Goal: Find specific page/section: Find specific page/section

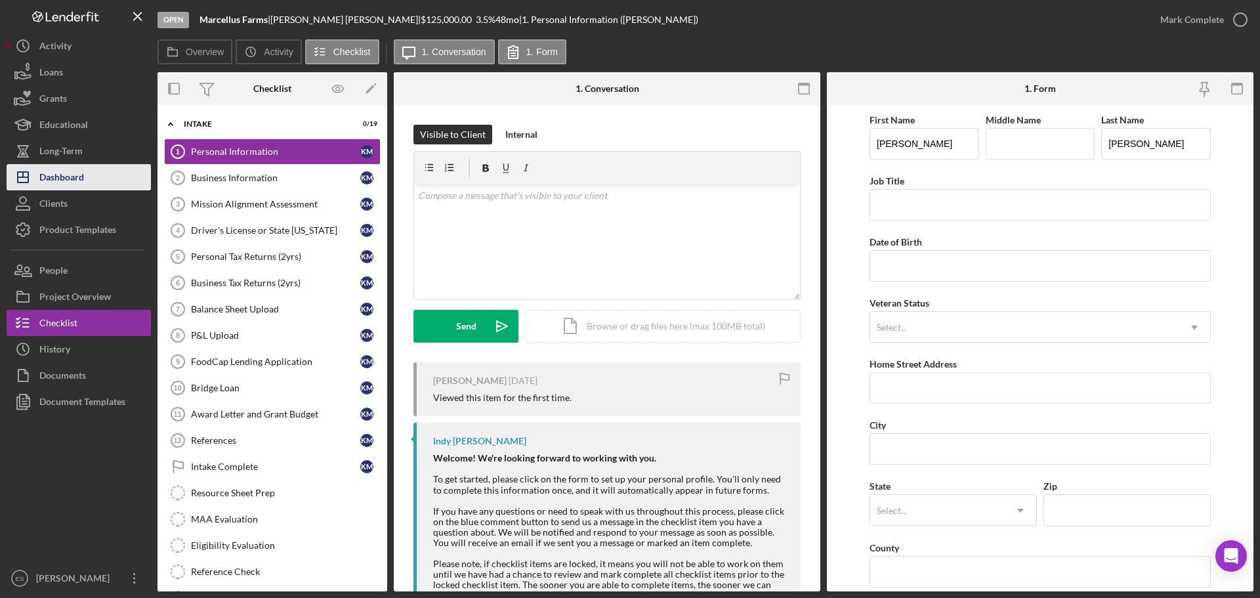
click at [89, 173] on button "Icon/Dashboard Dashboard" at bounding box center [79, 177] width 144 height 26
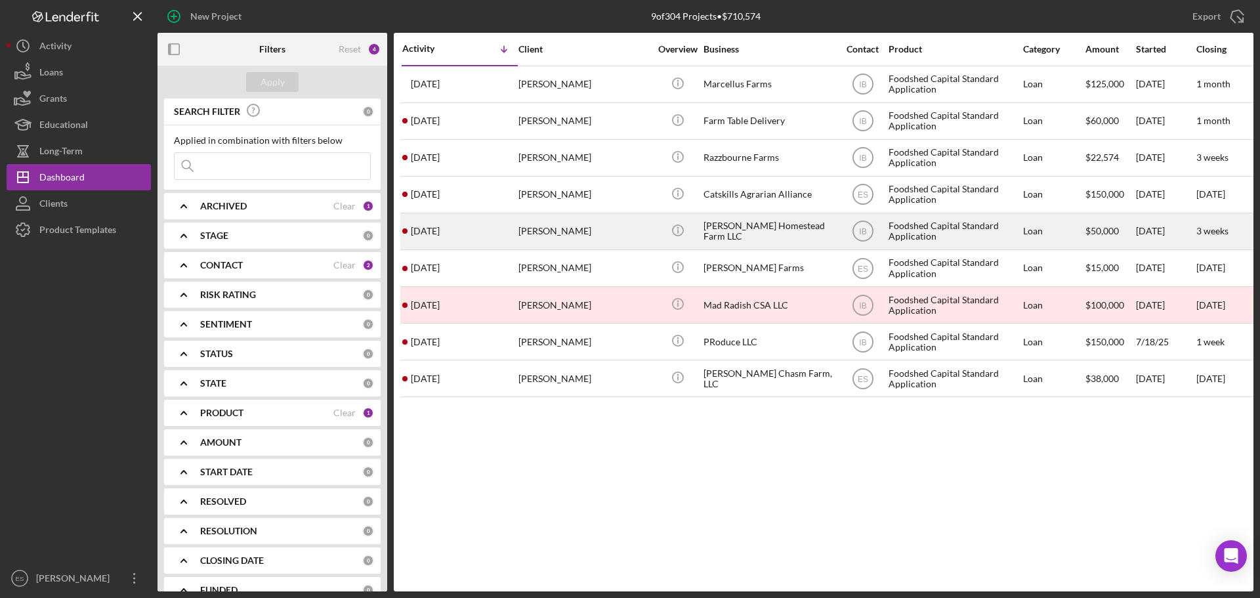
click at [761, 220] on div "[PERSON_NAME] Homestead Farm LLC" at bounding box center [768, 231] width 131 height 35
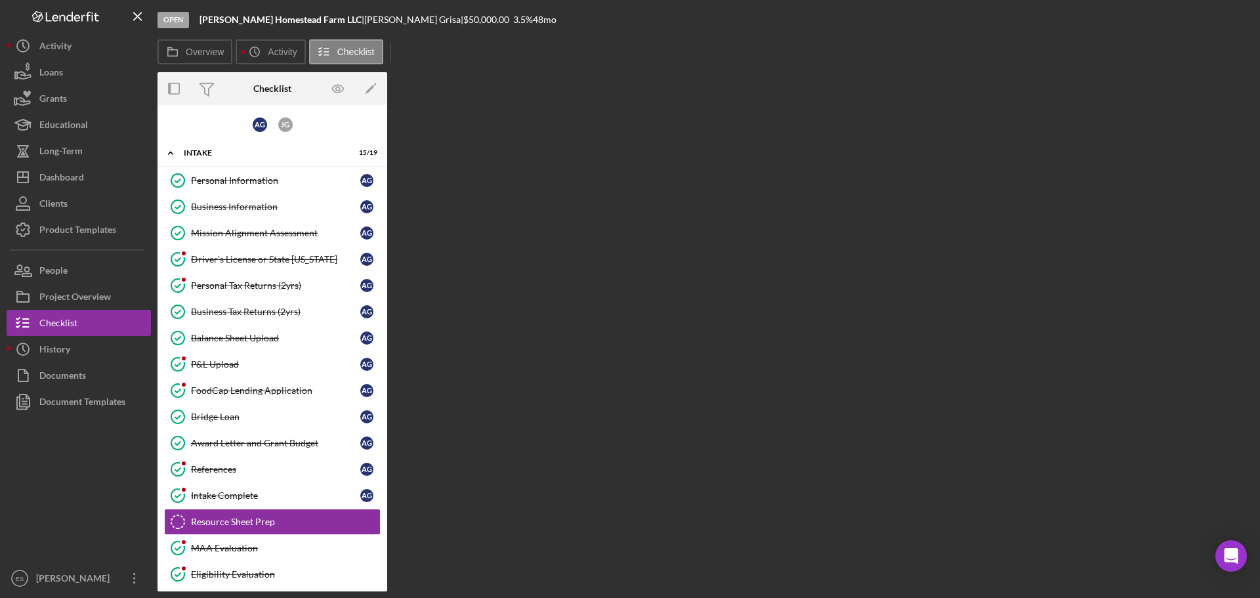
scroll to position [147, 0]
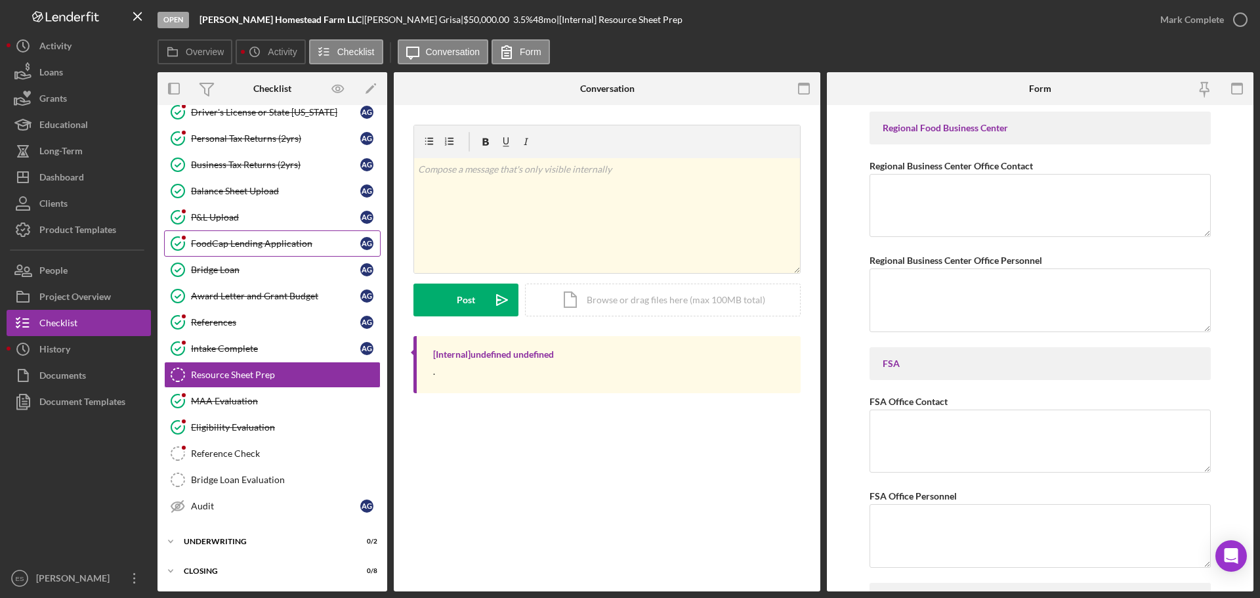
click at [251, 243] on div "FoodCap Lending Application" at bounding box center [275, 243] width 169 height 10
